Goal: Task Accomplishment & Management: Manage account settings

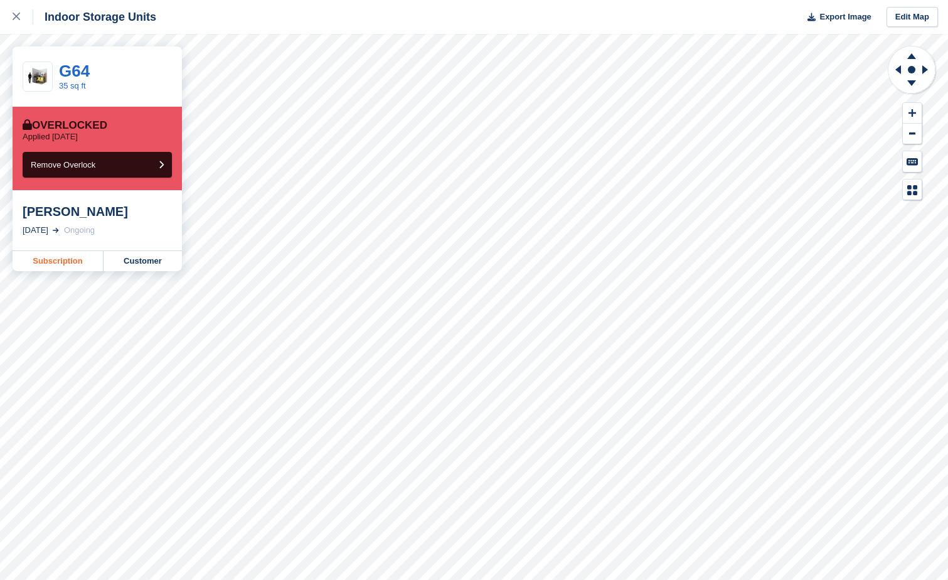
click at [75, 258] on link "Subscription" at bounding box center [58, 261] width 91 height 20
click at [80, 263] on link "Subscription" at bounding box center [58, 261] width 91 height 20
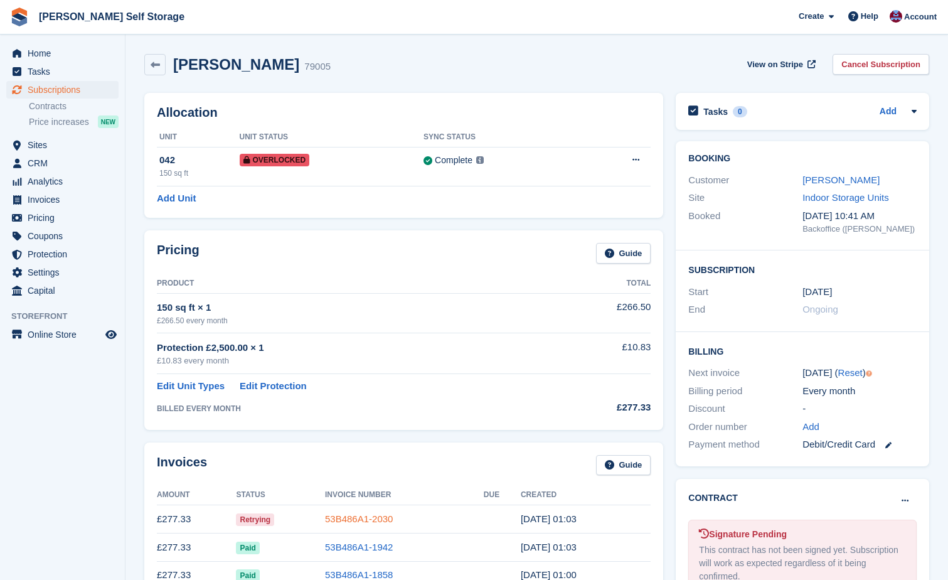
click at [347, 517] on link "53B486A1-2030" at bounding box center [359, 518] width 68 height 11
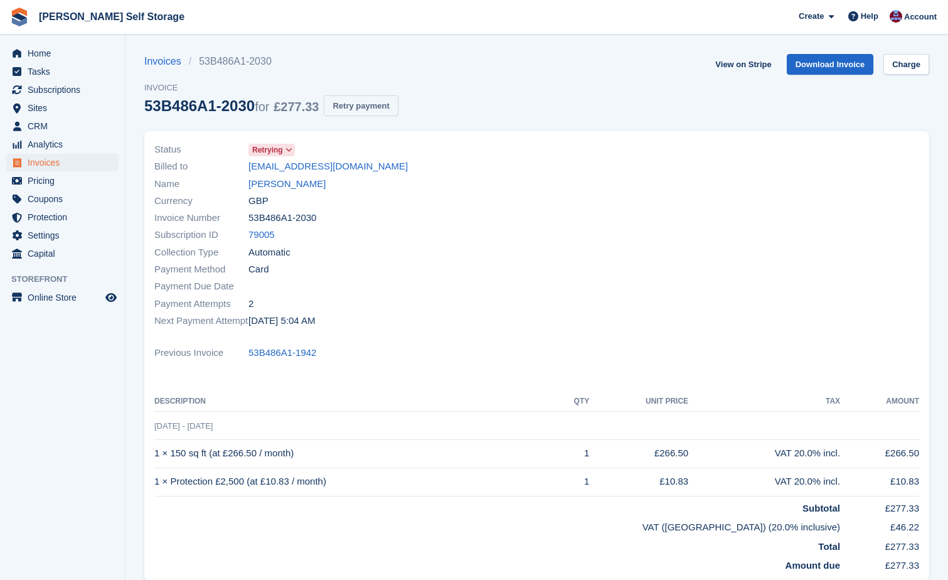
click at [341, 102] on button "Retry payment" at bounding box center [361, 105] width 74 height 21
